Goal: Find specific page/section: Find specific page/section

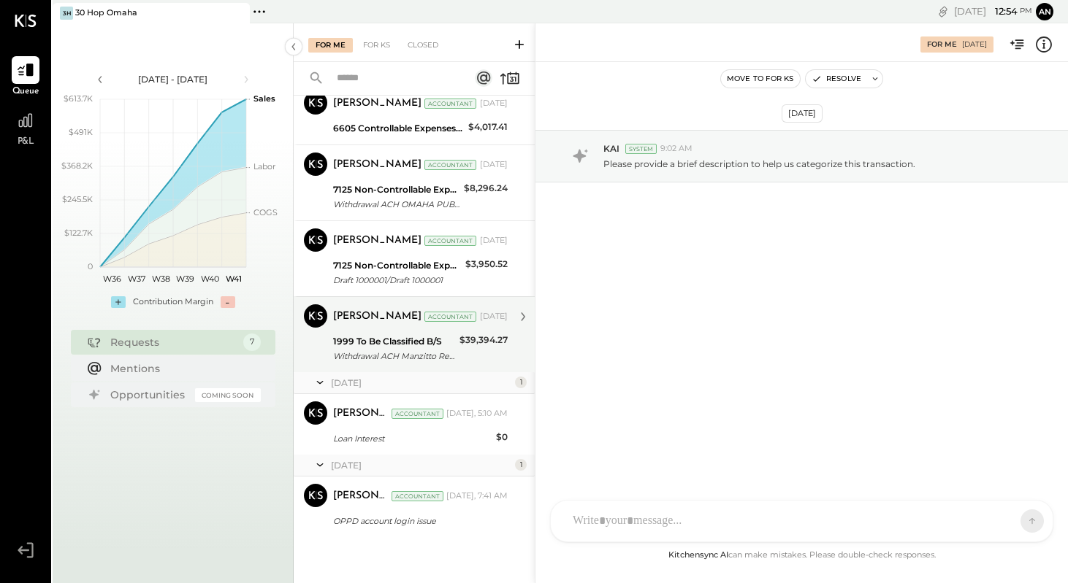
scroll to position [115, 0]
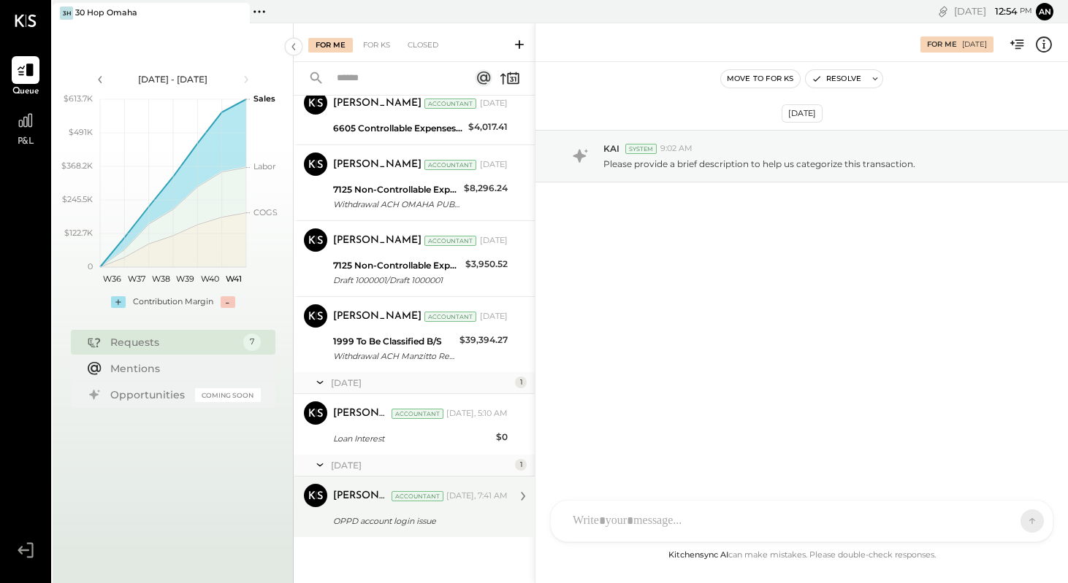
click at [452, 494] on div "[DATE], 7:41 AM" at bounding box center [476, 497] width 61 height 12
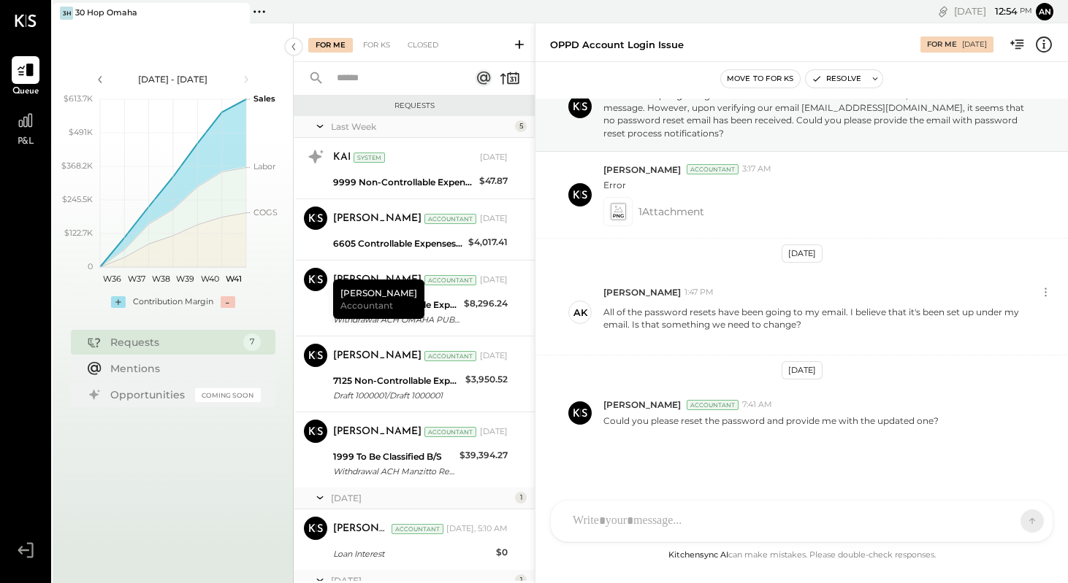
click at [30, 21] on icon at bounding box center [26, 21] width 22 height 12
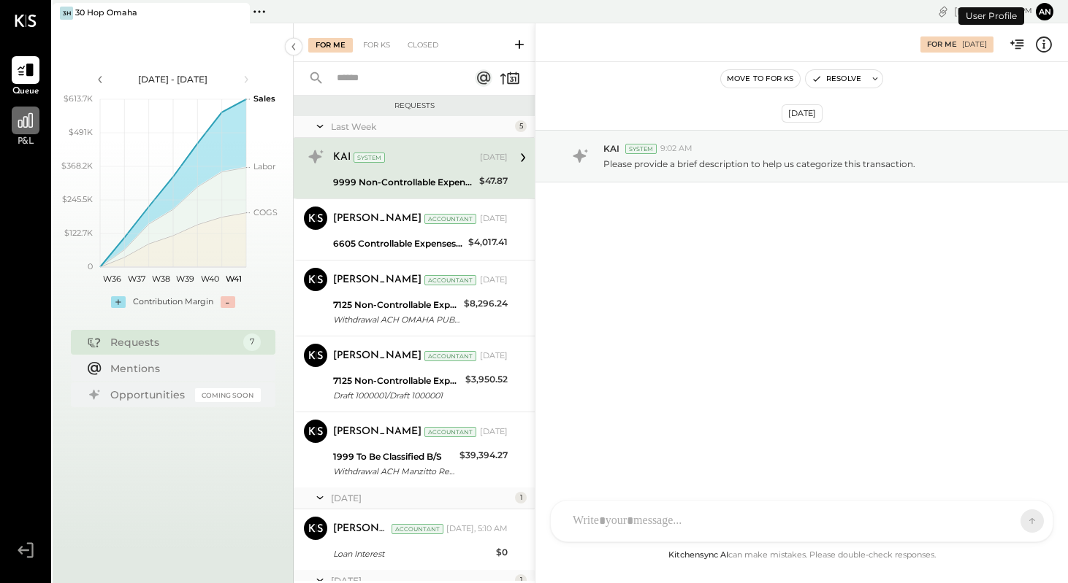
click at [23, 122] on icon at bounding box center [25, 120] width 19 height 19
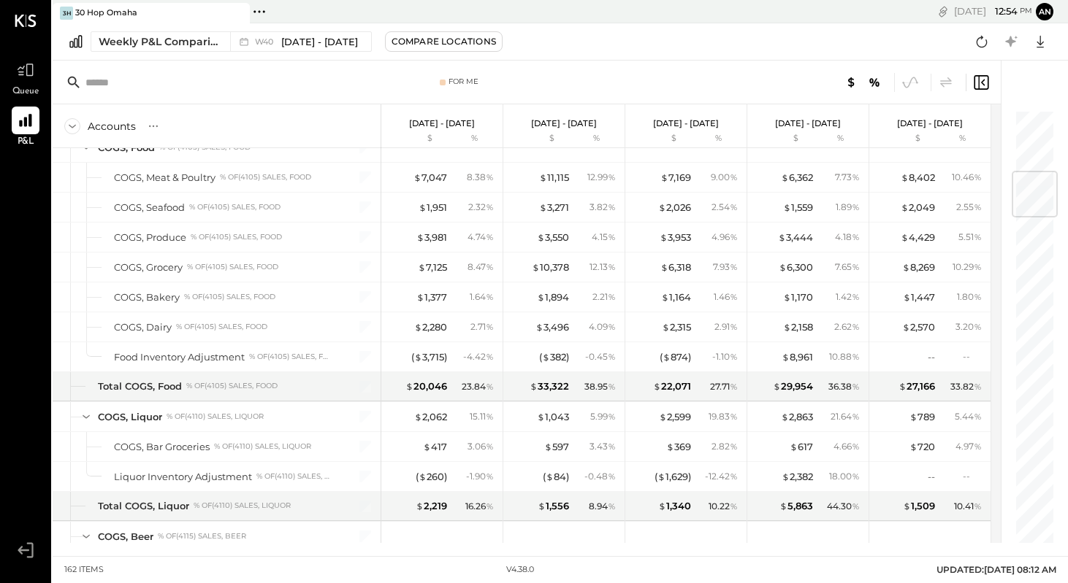
scroll to position [590, 0]
